Goal: Task Accomplishment & Management: Complete application form

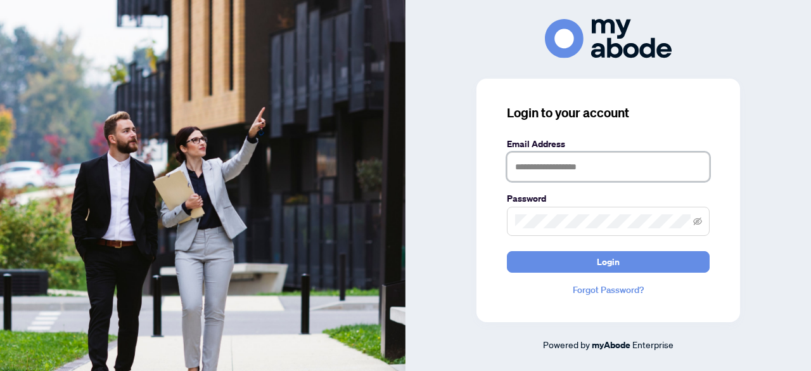
click at [574, 161] on input "text" at bounding box center [608, 166] width 203 height 29
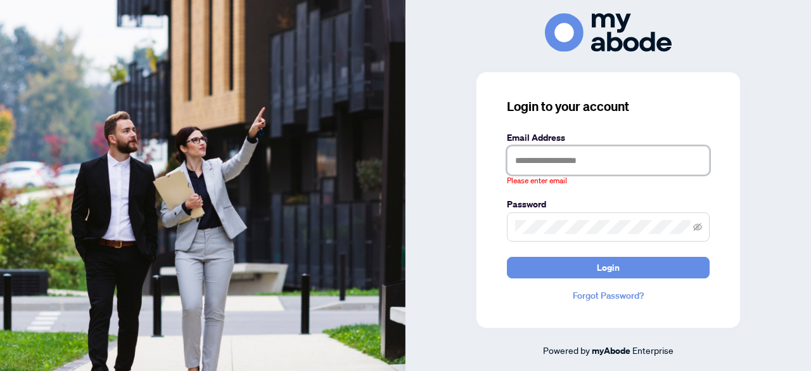
type input "**********"
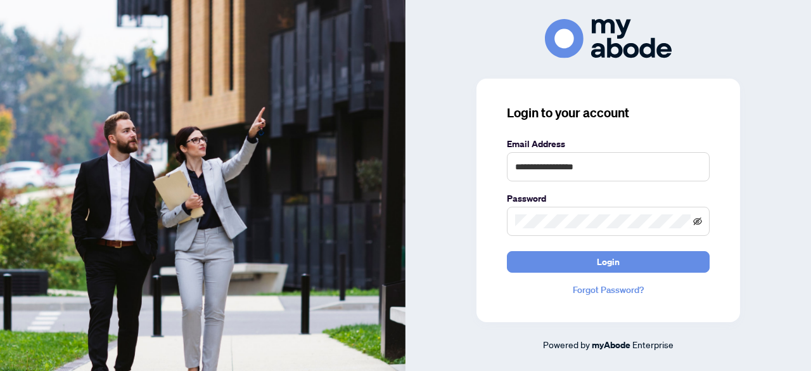
click at [700, 219] on icon "eye-invisible" at bounding box center [697, 221] width 9 height 8
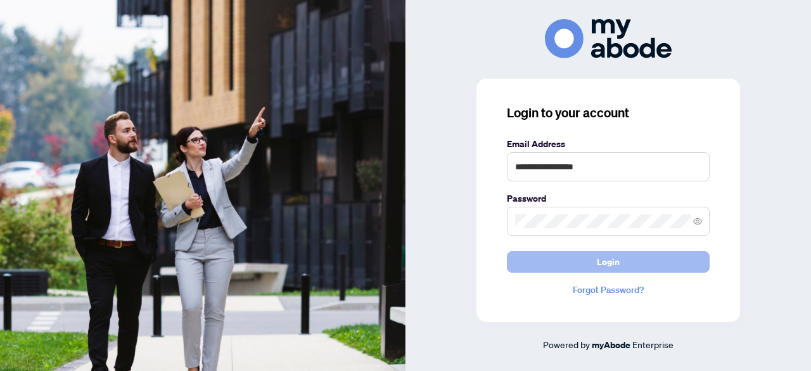
click at [640, 257] on button "Login" at bounding box center [608, 262] width 203 height 22
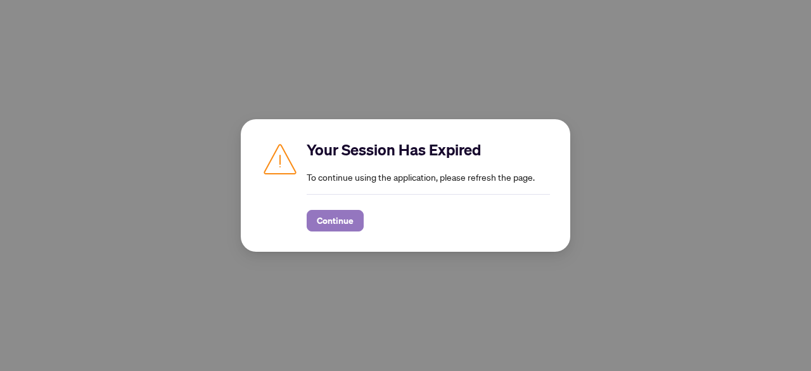
click at [317, 215] on span "Continue" at bounding box center [335, 220] width 37 height 20
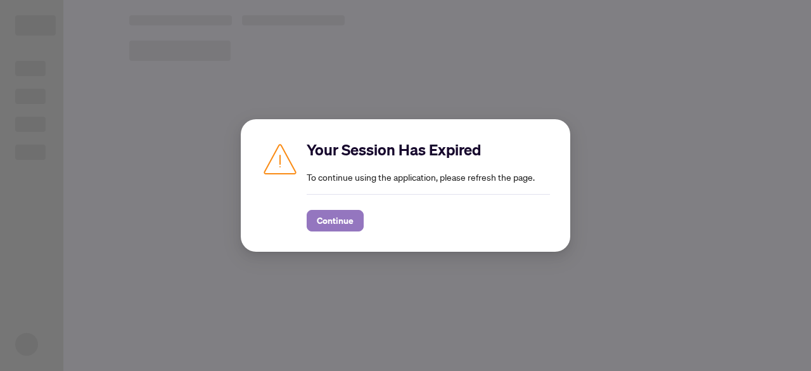
click at [335, 219] on span "Continue" at bounding box center [335, 220] width 37 height 20
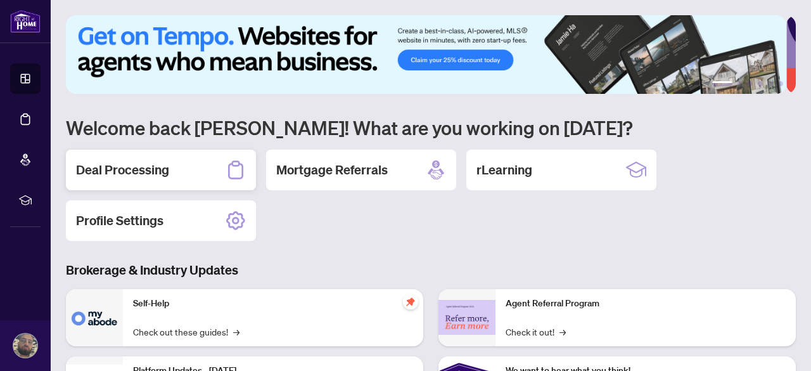
click at [173, 173] on div "Deal Processing" at bounding box center [161, 170] width 190 height 41
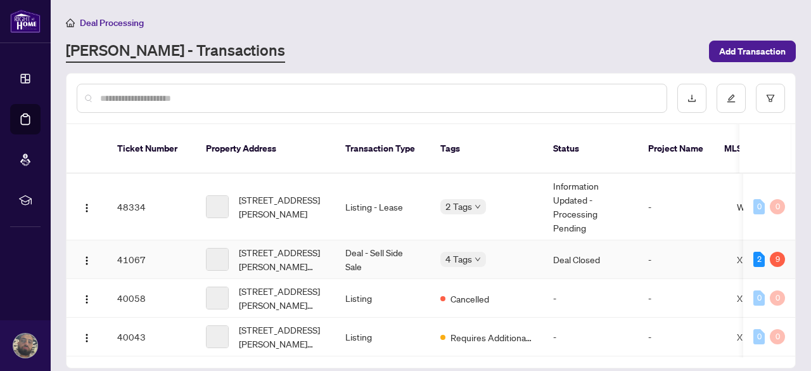
click at [374, 247] on td "Deal - Sell Side Sale" at bounding box center [382, 259] width 95 height 39
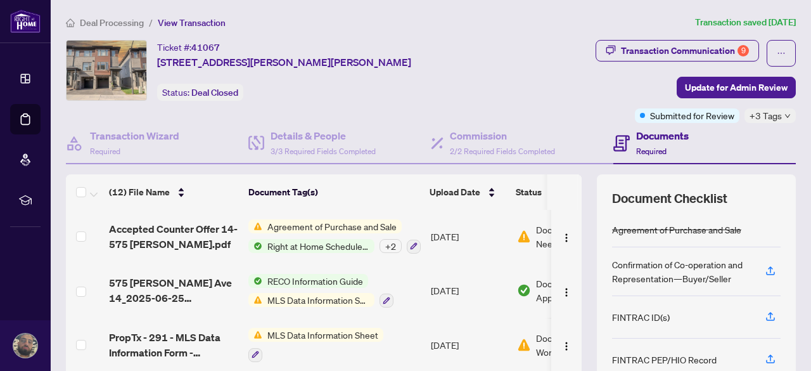
scroll to position [158, 0]
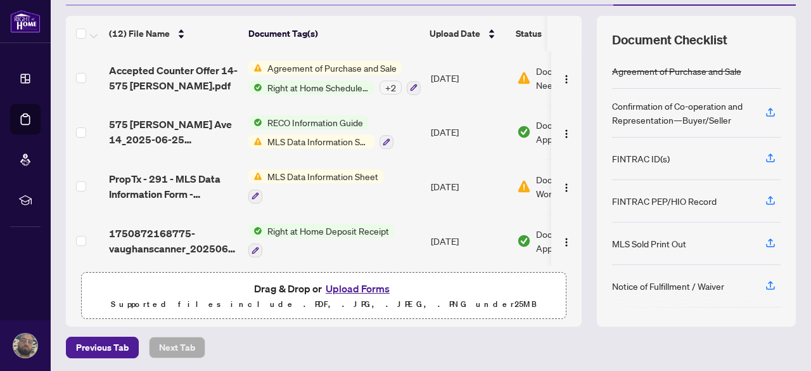
click at [271, 306] on p "Supported files include .PDF, .JPG, .JPEG, .PNG under 25 MB" at bounding box center [323, 304] width 469 height 15
click at [307, 292] on span "Drag & Drop or Upload Forms" at bounding box center [323, 288] width 139 height 16
click at [345, 280] on button "Upload Forms" at bounding box center [358, 288] width 72 height 16
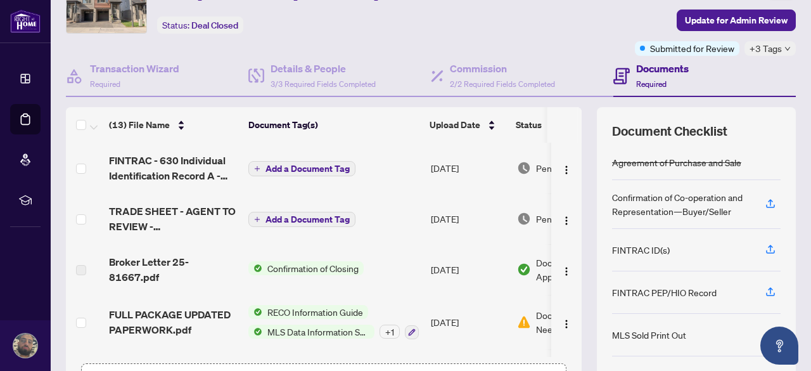
scroll to position [0, 0]
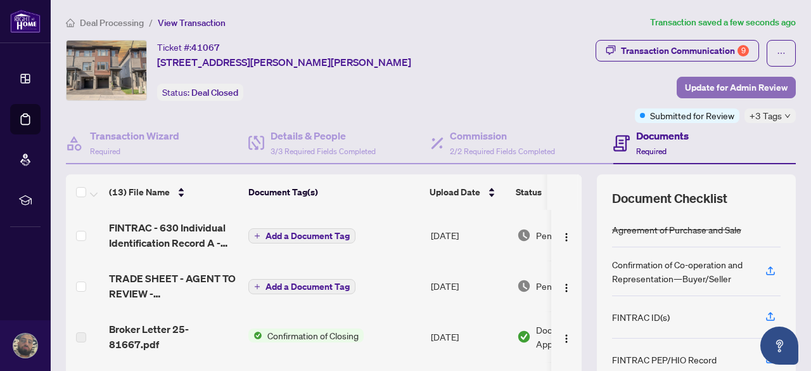
click at [753, 81] on span "Update for Admin Review" at bounding box center [736, 87] width 103 height 20
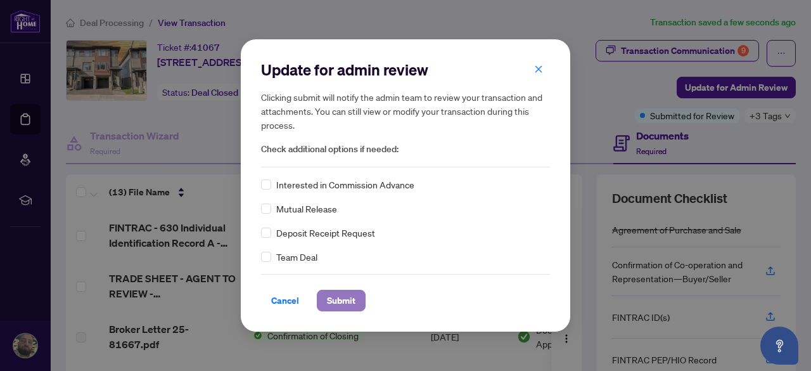
click at [349, 295] on span "Submit" at bounding box center [341, 300] width 29 height 20
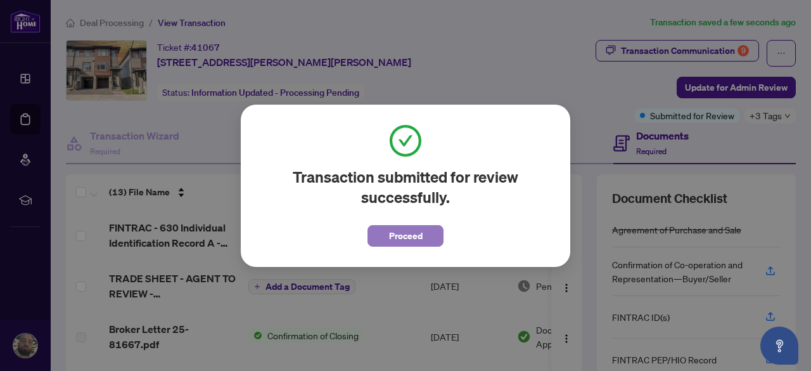
click at [406, 240] on span "Proceed" at bounding box center [406, 236] width 34 height 20
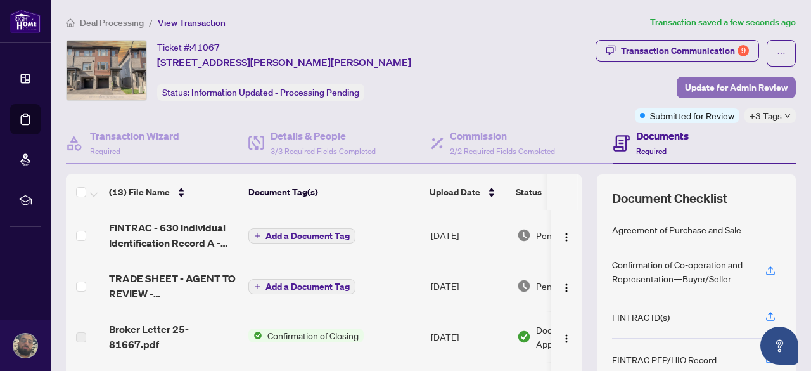
click at [711, 92] on span "Update for Admin Review" at bounding box center [736, 87] width 103 height 20
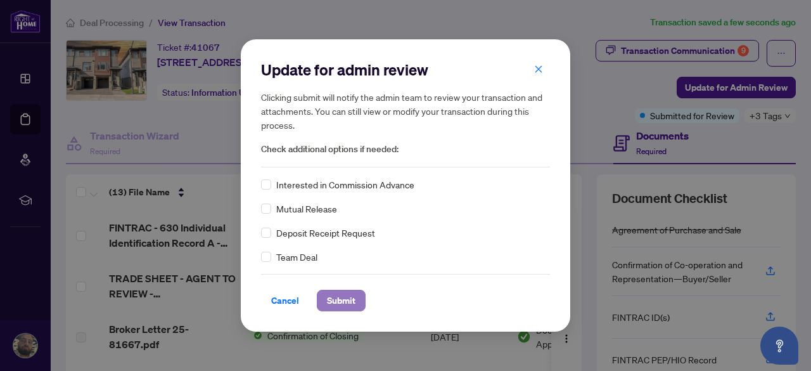
click at [335, 291] on span "Submit" at bounding box center [341, 300] width 29 height 20
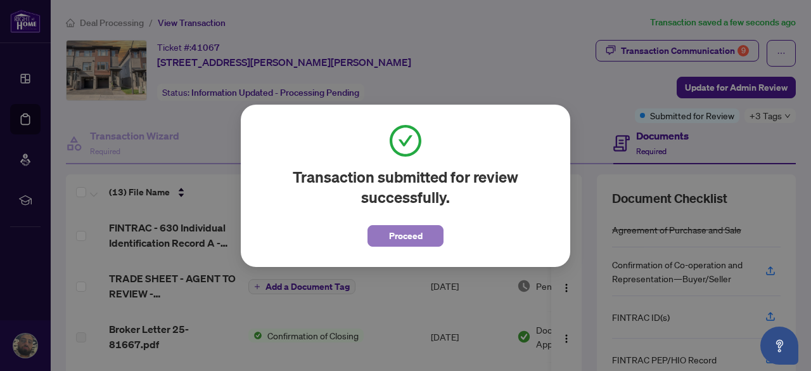
click at [409, 228] on span "Proceed" at bounding box center [406, 236] width 34 height 20
